Goal: Check status: Check status

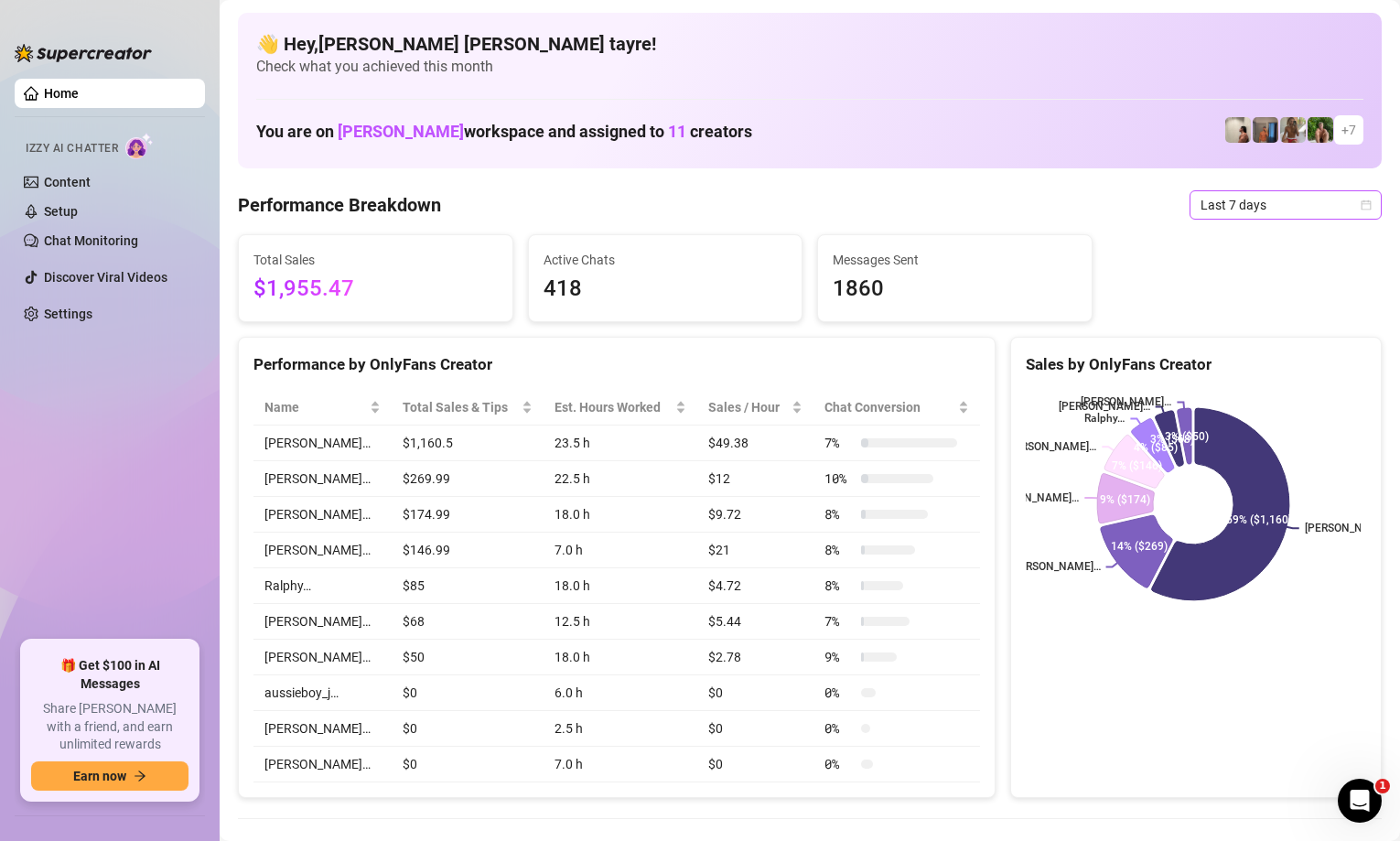
click at [1257, 199] on span "Last 7 days" at bounding box center [1286, 205] width 171 height 27
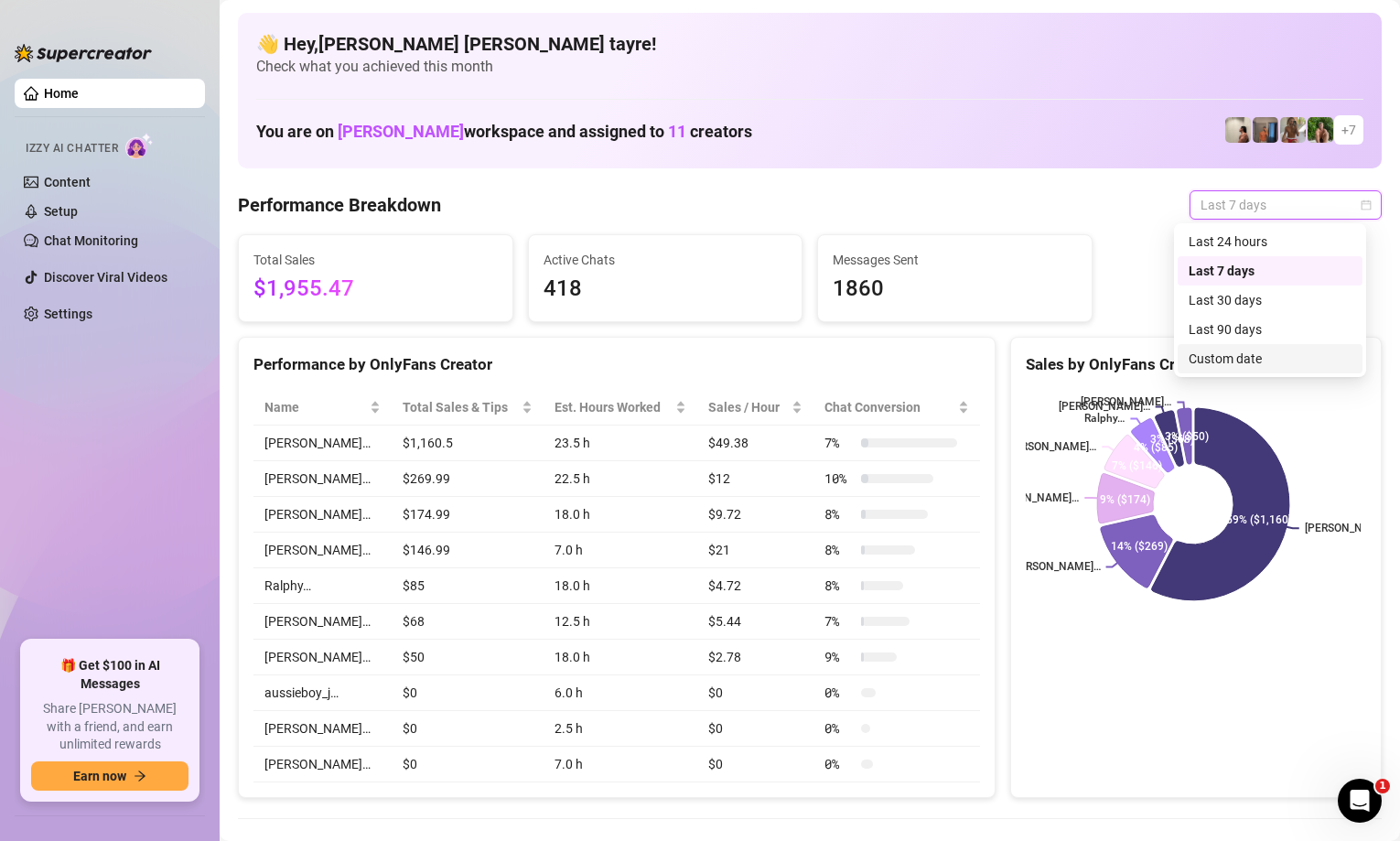
click at [1219, 351] on div "Custom date" at bounding box center [1270, 358] width 163 height 20
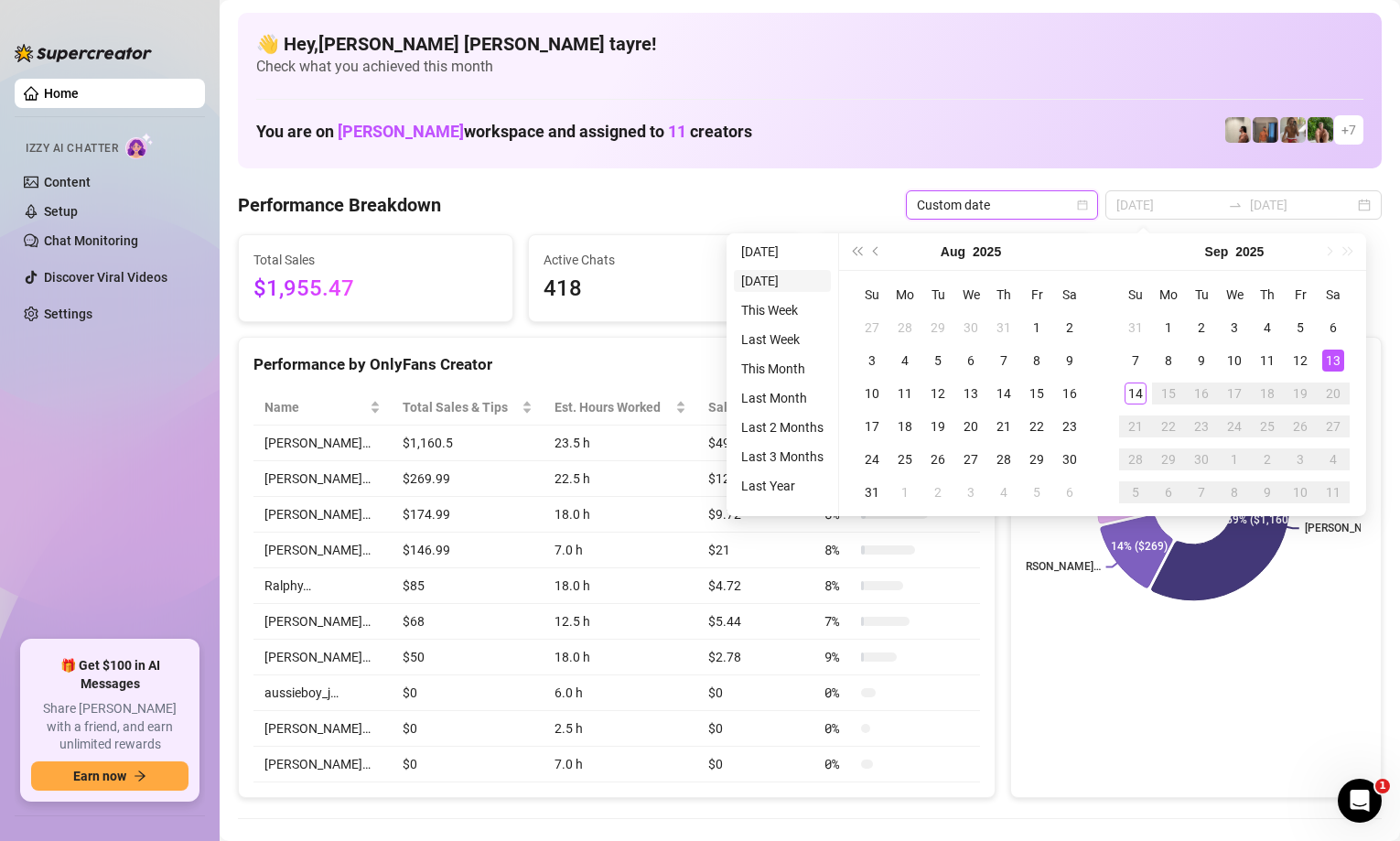
type input "[DATE]"
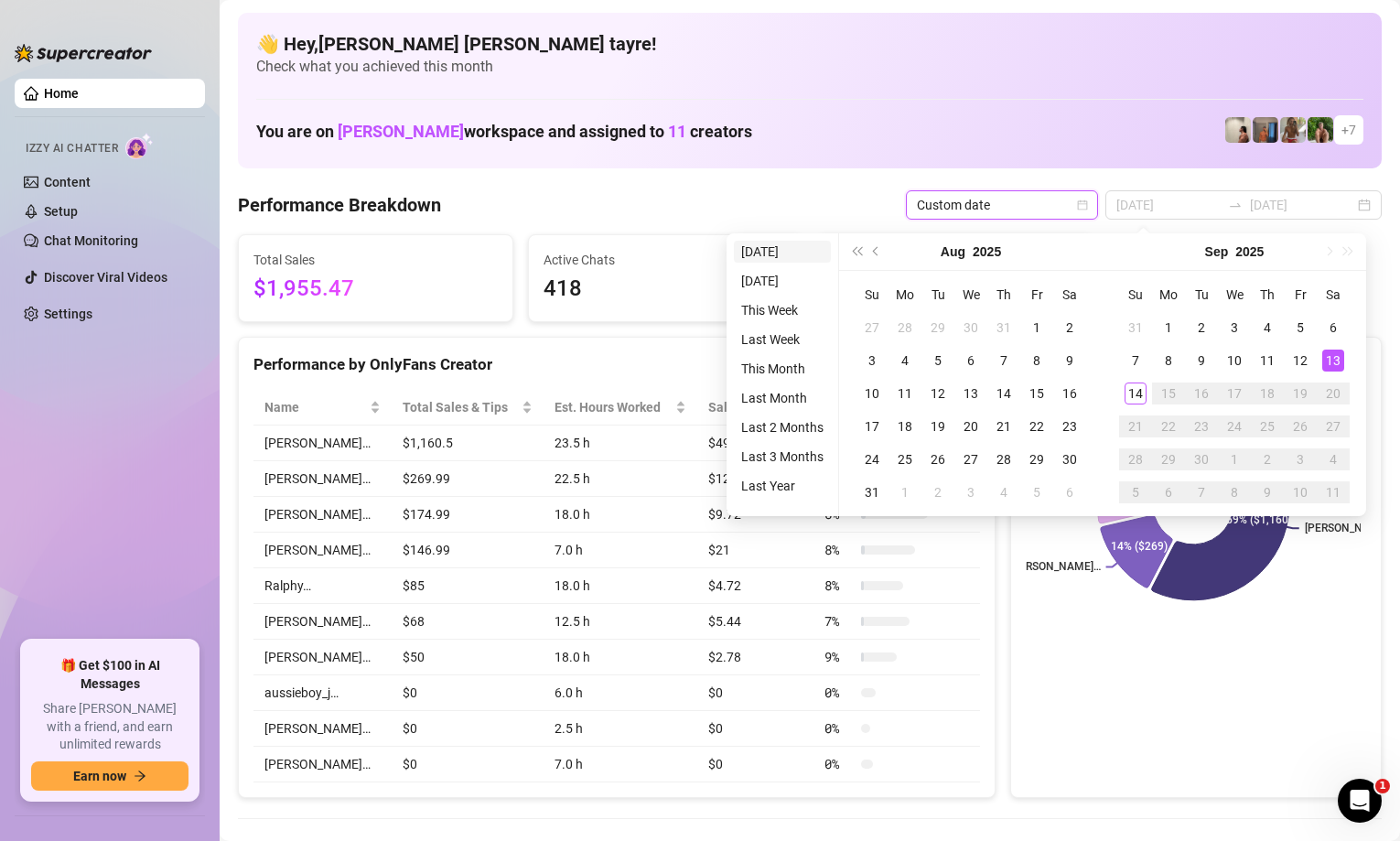
type input "[DATE]"
click at [765, 256] on li "[DATE]" at bounding box center [782, 251] width 97 height 22
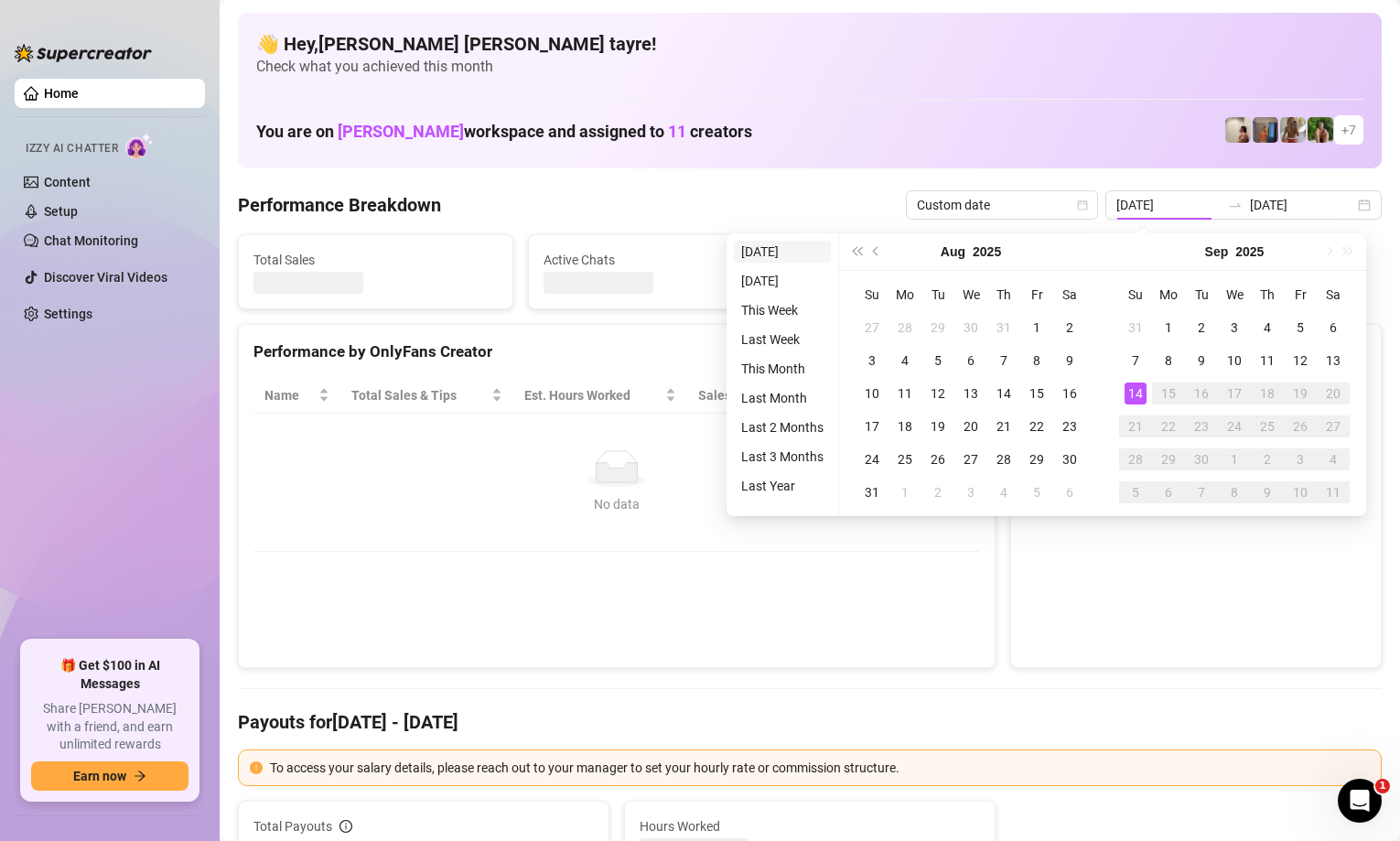
type input "[DATE]"
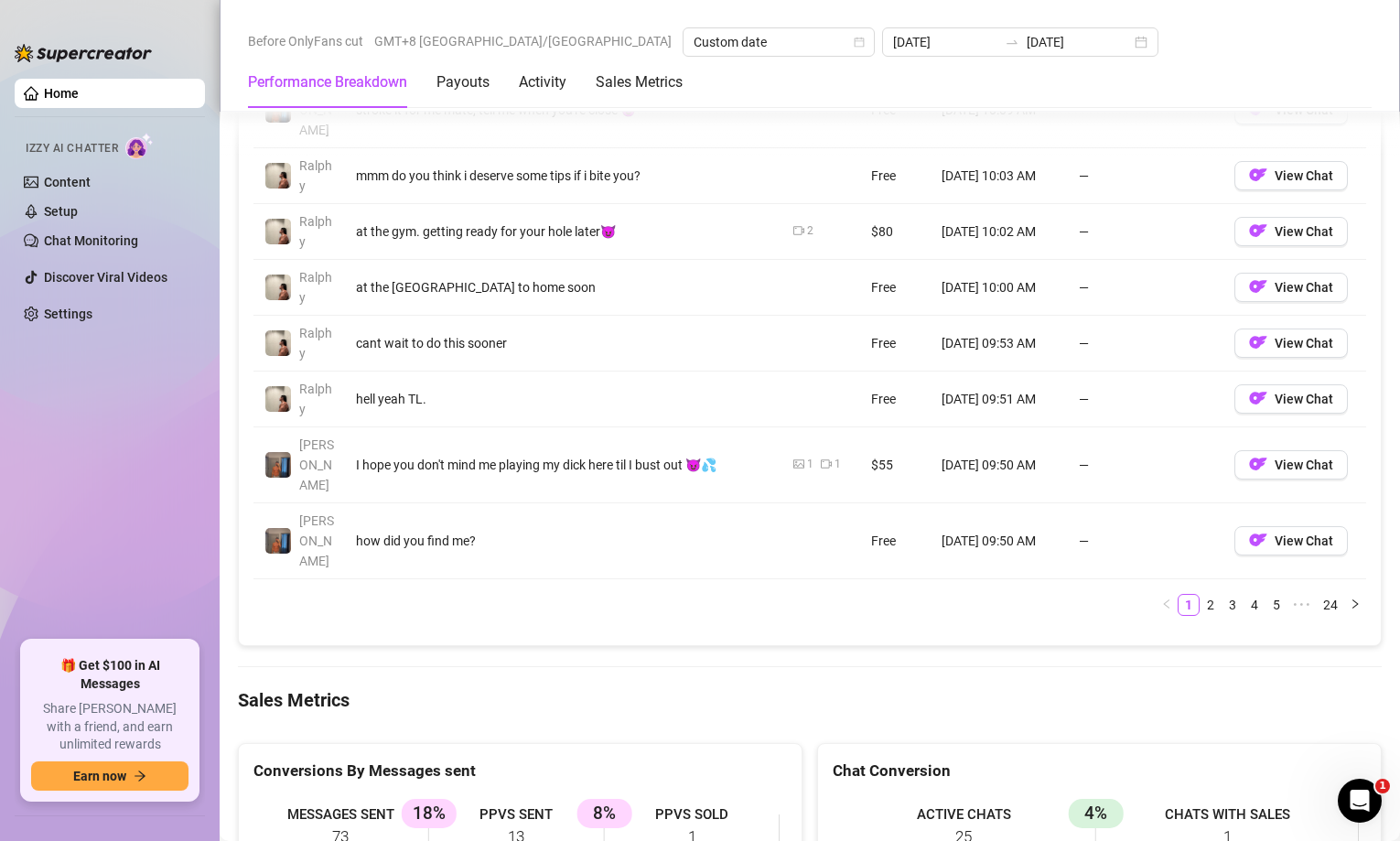
scroll to position [2196, 0]
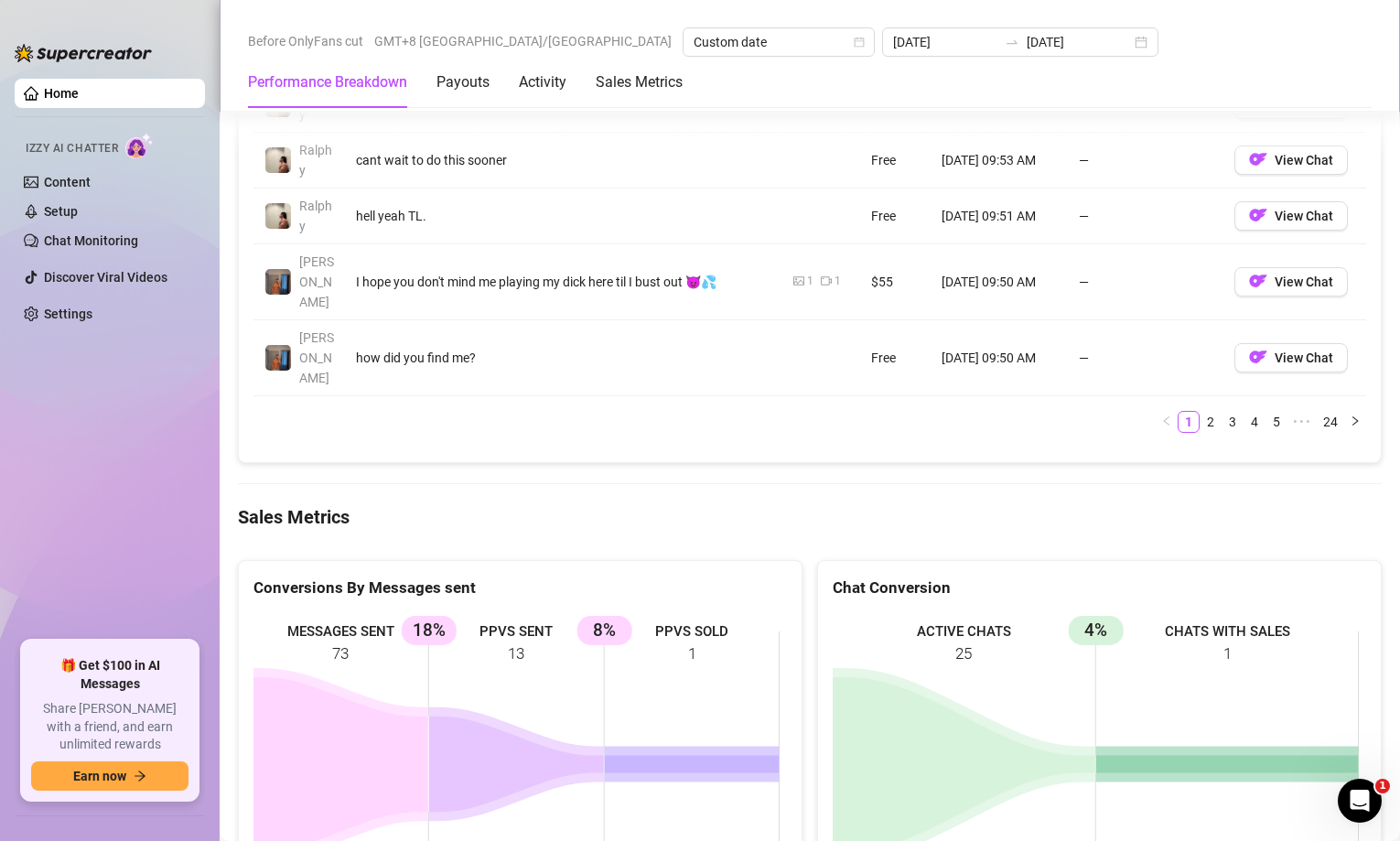
click at [110, 452] on ul "Home Izzy AI Chatter Content Setup Chat Monitoring Discover Viral Videos Settin…" at bounding box center [109, 351] width 190 height 562
